Goal: Task Accomplishment & Management: Use online tool/utility

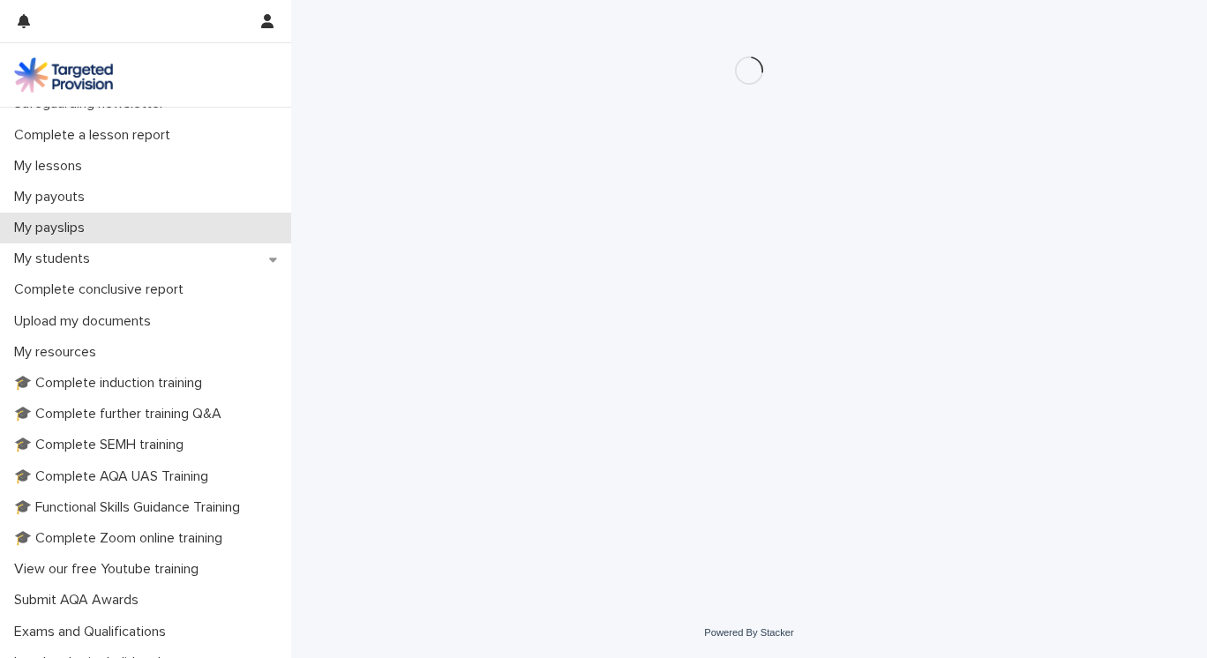
scroll to position [235, 0]
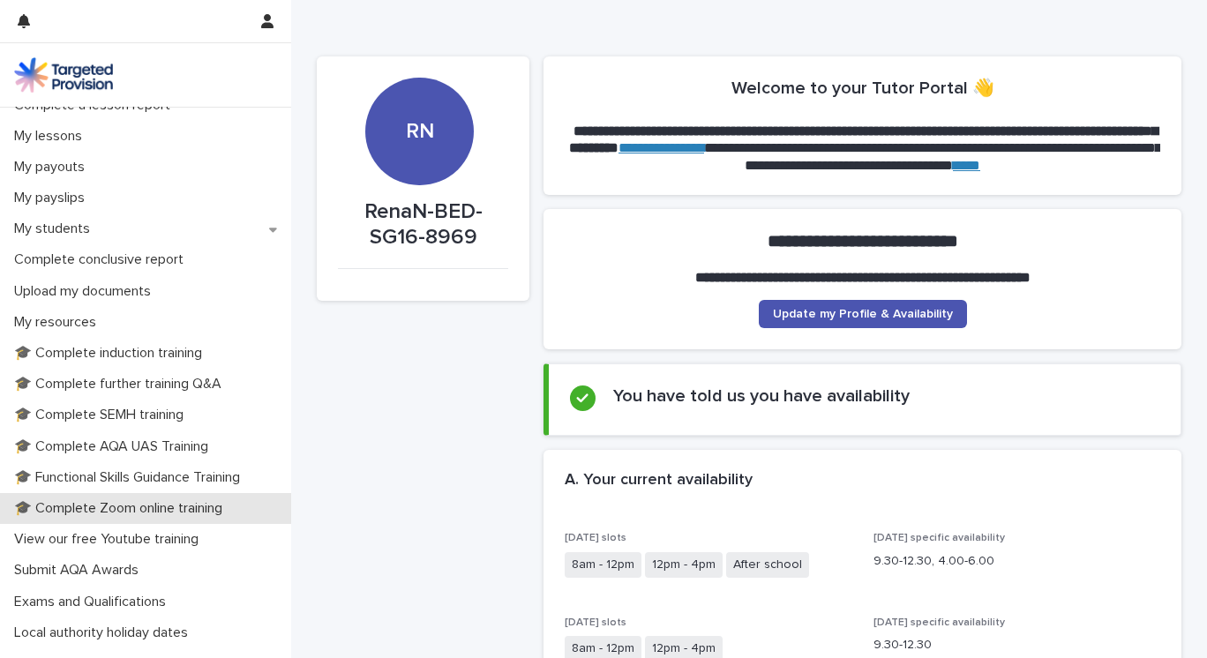
click at [173, 505] on p "🎓 Complete Zoom online training" at bounding box center [121, 508] width 229 height 17
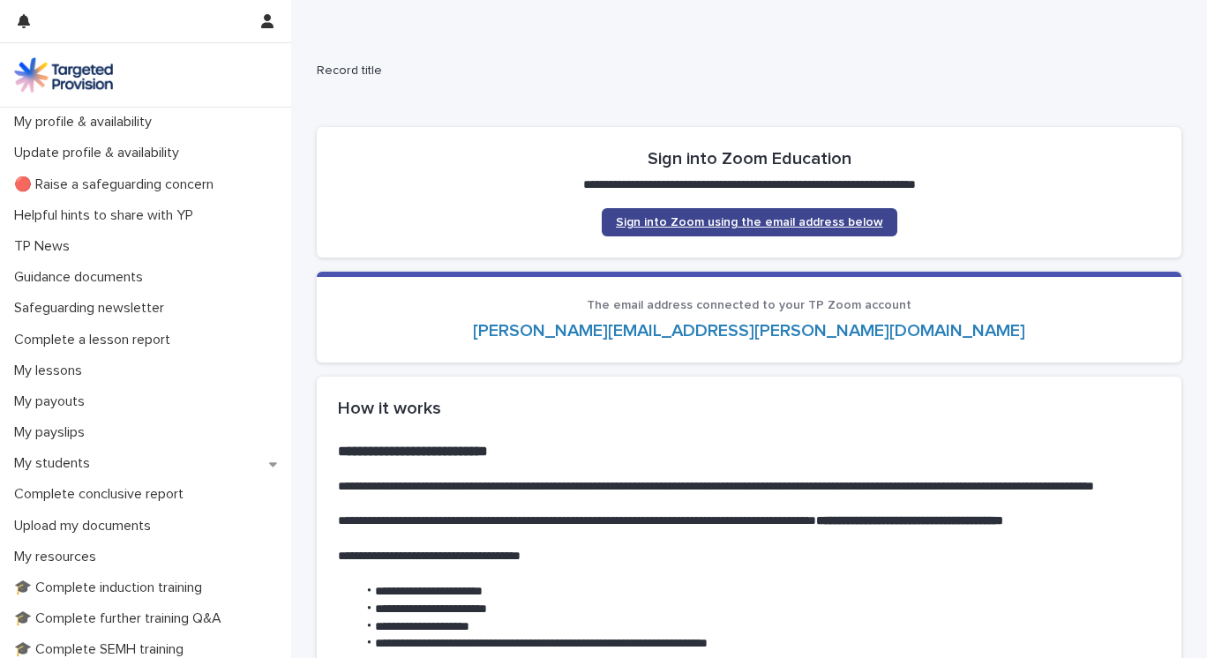
click at [789, 223] on span "Sign into Zoom using the email address below" at bounding box center [749, 222] width 267 height 12
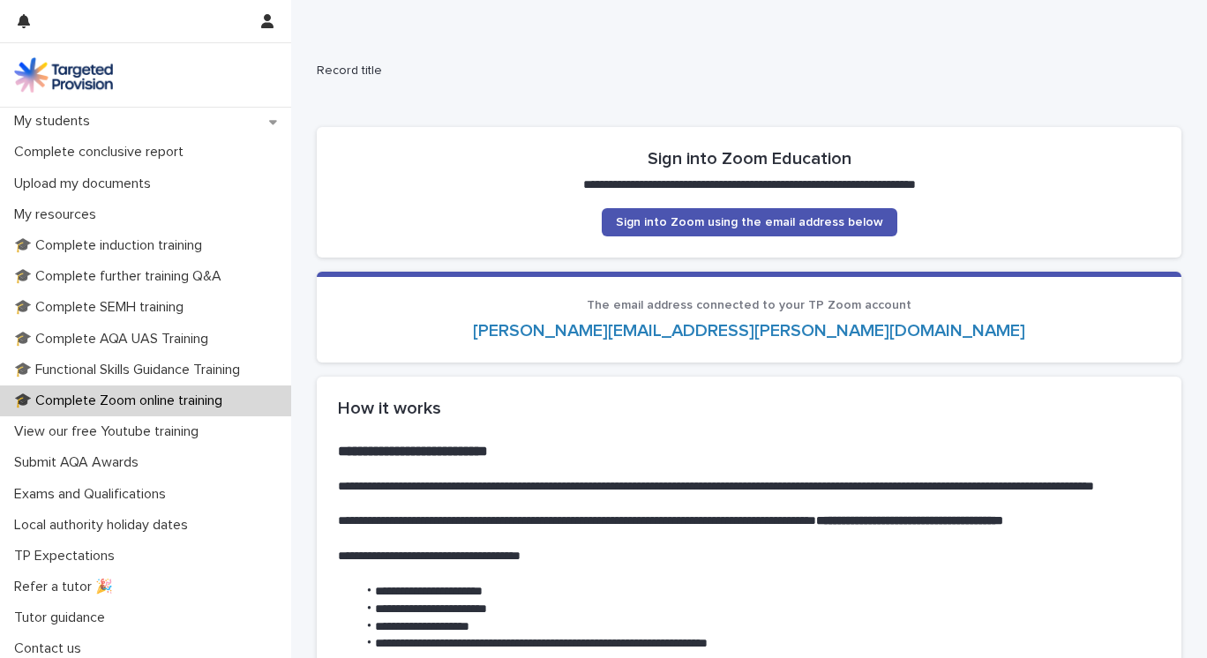
scroll to position [348, 0]
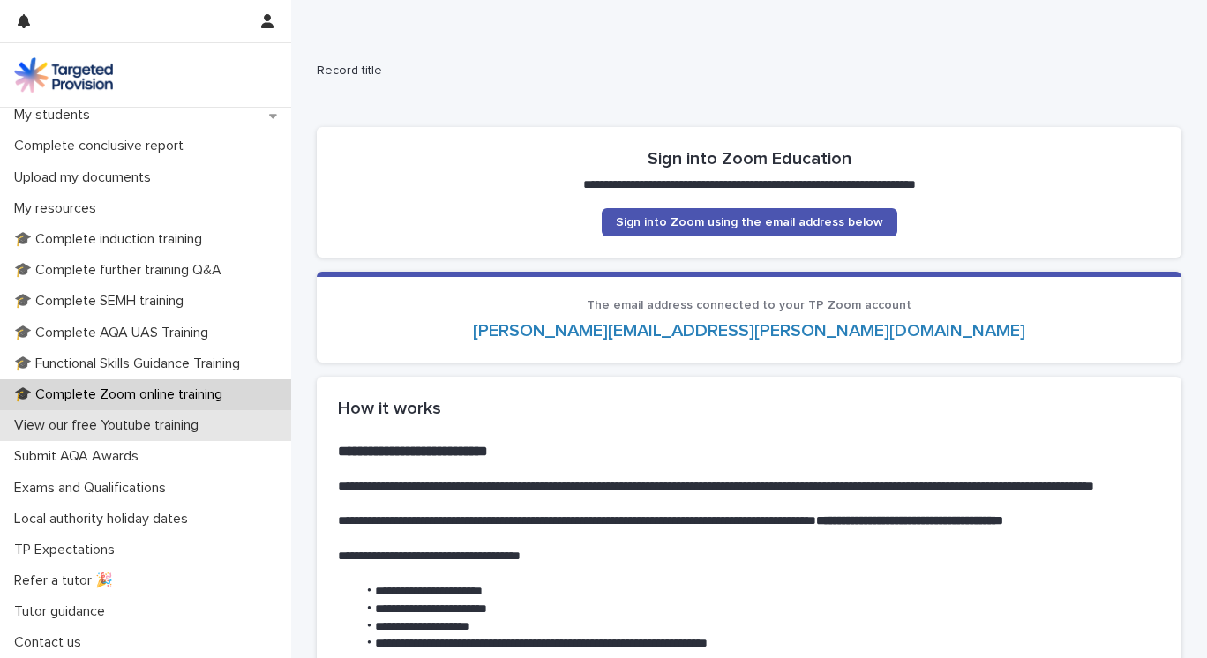
click at [191, 423] on p "View our free Youtube training" at bounding box center [110, 425] width 206 height 17
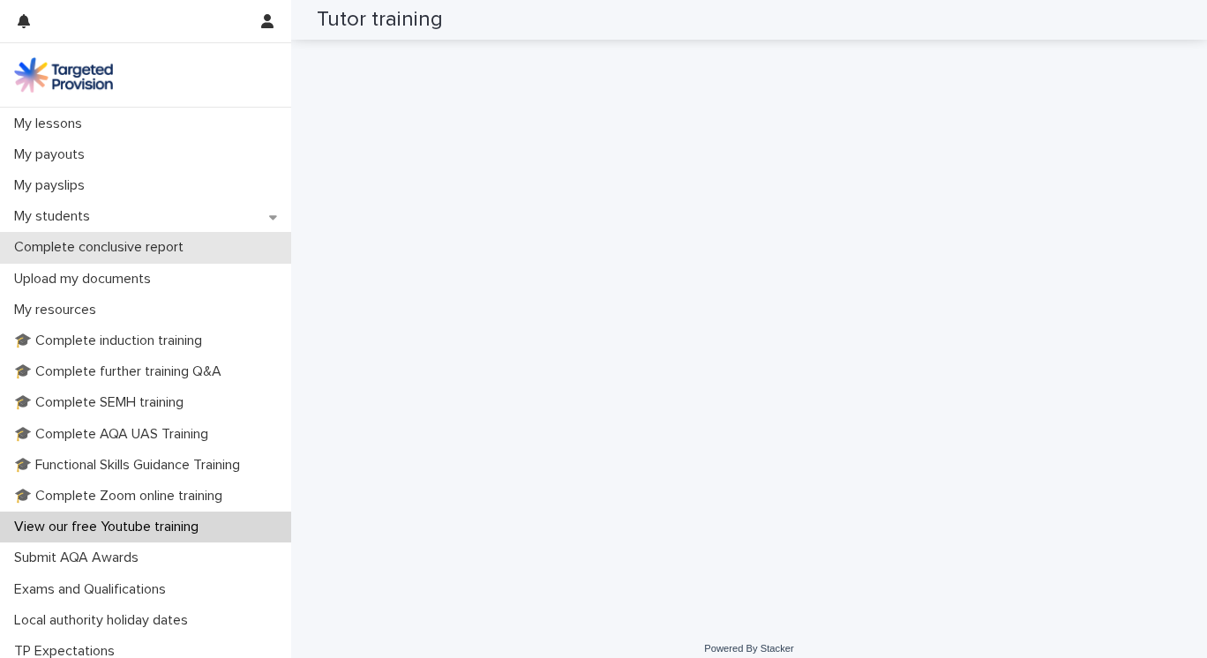
scroll to position [296, 0]
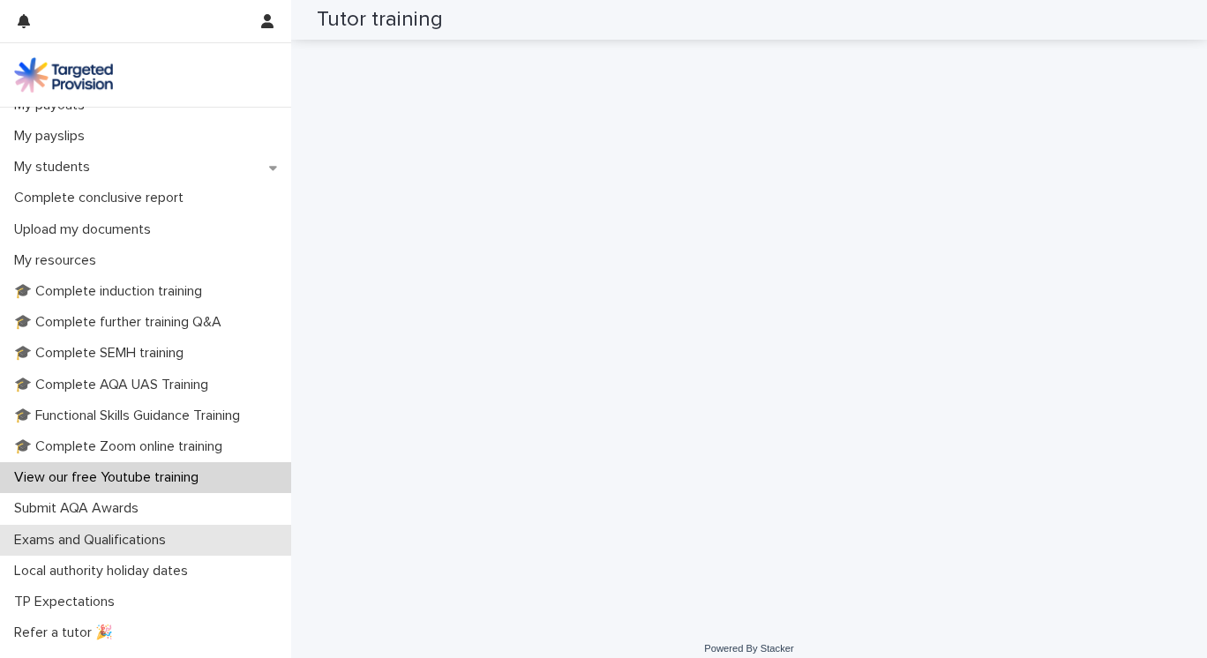
click at [111, 550] on div "Exams and Qualifications" at bounding box center [145, 540] width 291 height 31
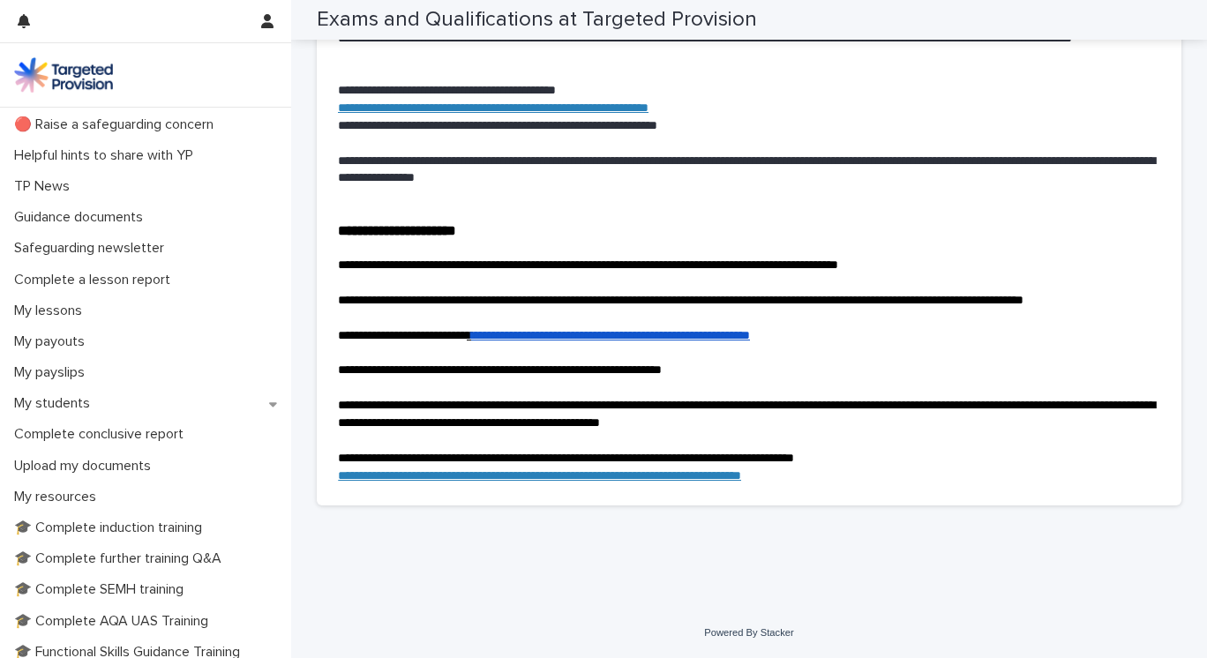
scroll to position [3601, 0]
click at [734, 482] on link "**********" at bounding box center [539, 475] width 403 height 12
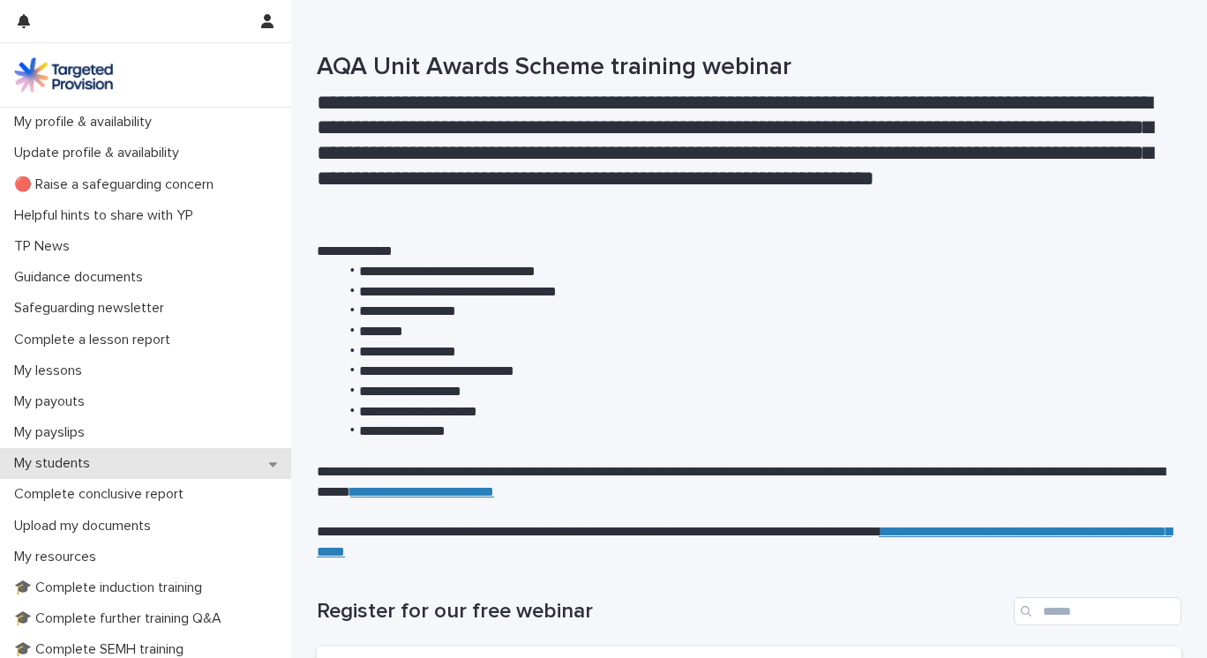
click at [144, 459] on div "My students" at bounding box center [145, 463] width 291 height 31
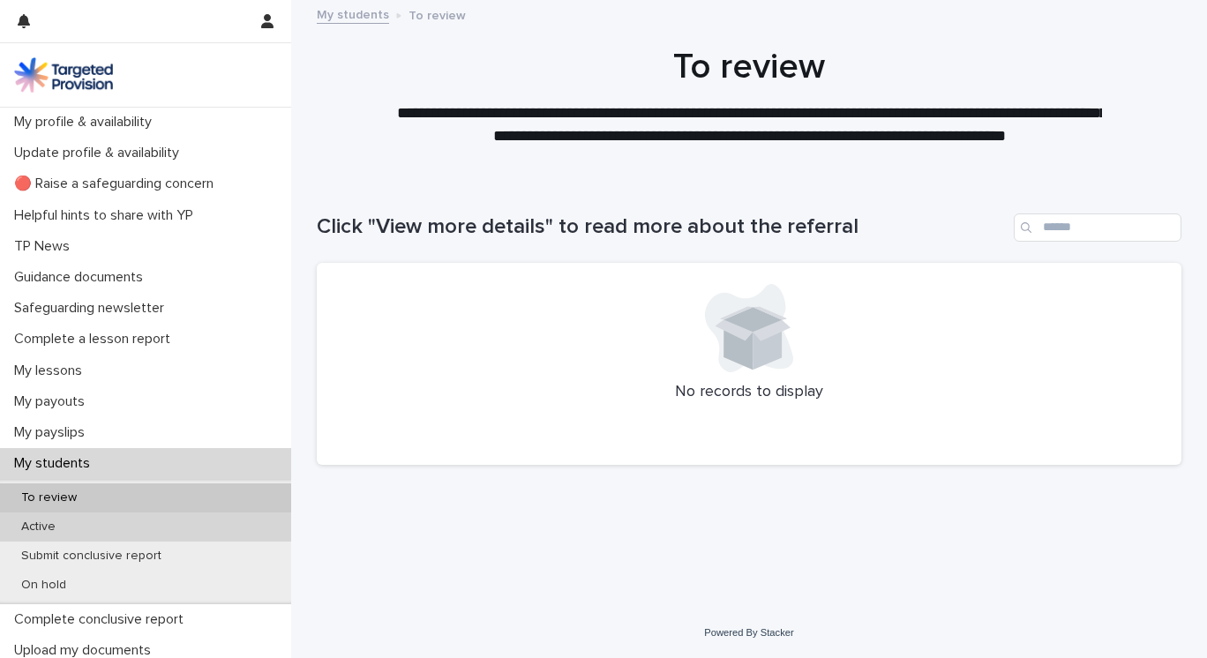
click at [83, 531] on div "Active" at bounding box center [145, 526] width 291 height 29
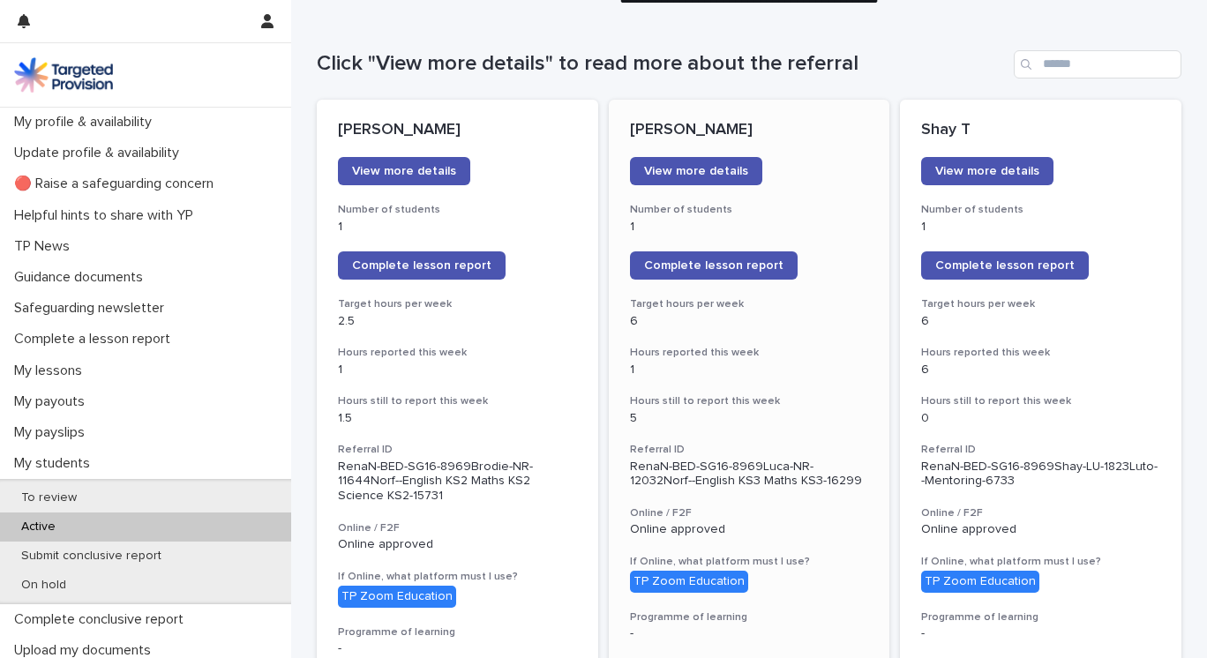
scroll to position [170, 0]
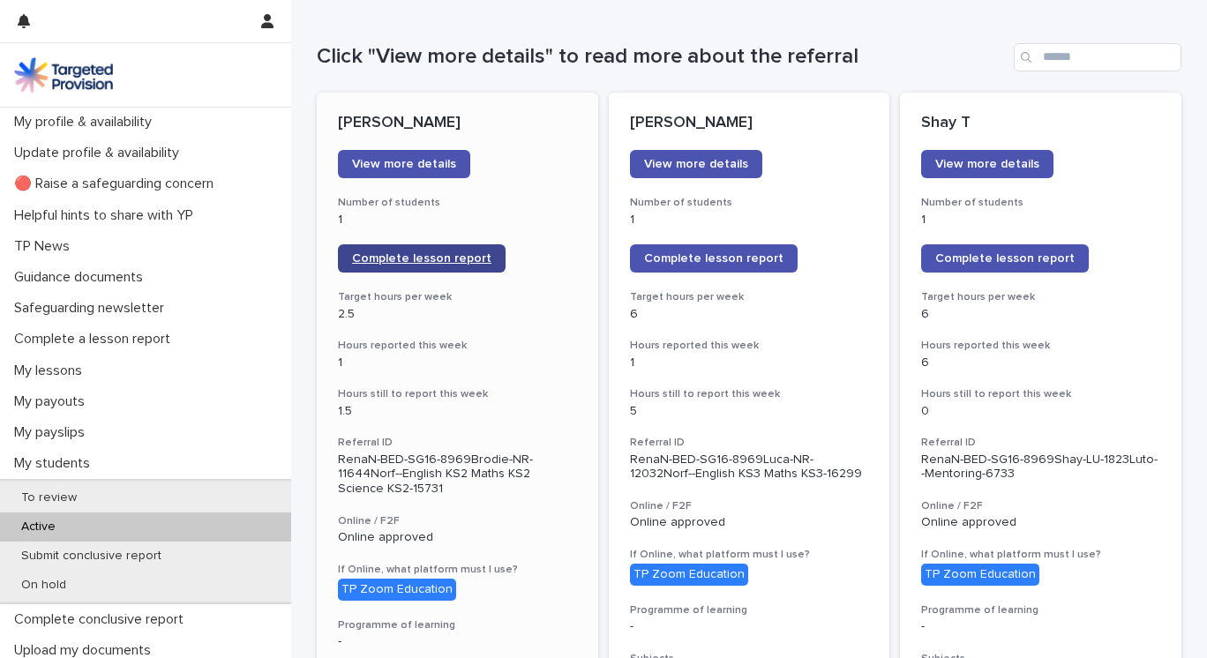
click at [455, 258] on span "Complete lesson report" at bounding box center [421, 258] width 139 height 12
